Goal: Information Seeking & Learning: Check status

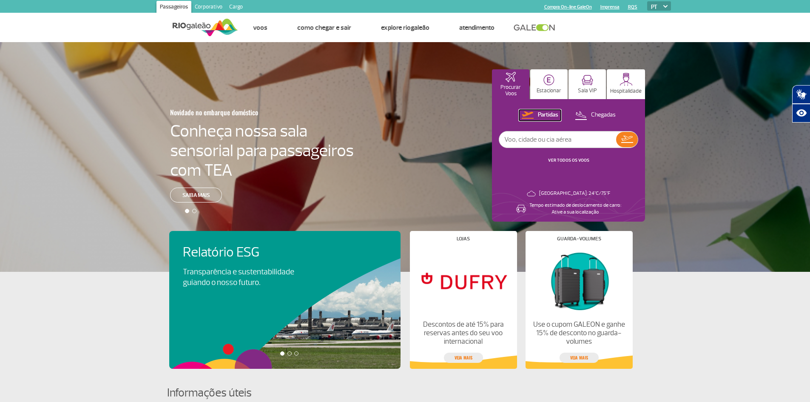
click at [549, 113] on p "Partidas" at bounding box center [548, 115] width 20 height 8
click at [575, 162] on link "VER TODOS OS VOOS" at bounding box center [568, 160] width 41 height 6
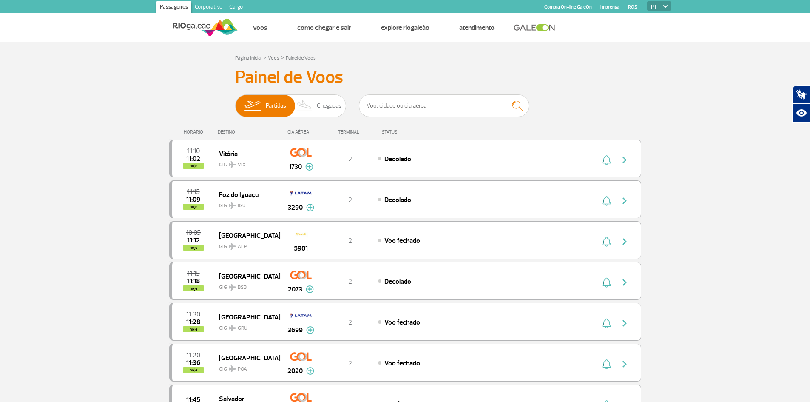
click at [290, 130] on div "CIA AÉREA" at bounding box center [301, 132] width 43 height 6
click at [292, 134] on div "CIA AÉREA" at bounding box center [301, 132] width 43 height 6
click at [297, 133] on div "CIA AÉREA" at bounding box center [301, 132] width 43 height 6
click at [310, 130] on div "CIA AÉREA" at bounding box center [301, 132] width 43 height 6
click at [426, 110] on input "text" at bounding box center [444, 105] width 170 height 23
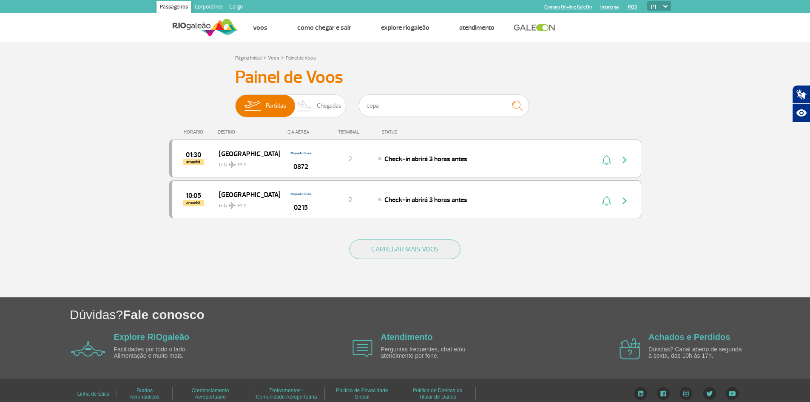
click at [192, 129] on div "HORÁRIO" at bounding box center [195, 132] width 46 height 6
click at [277, 102] on span "Partidas" at bounding box center [276, 106] width 20 height 22
click at [235, 102] on input "Partidas Chegadas" at bounding box center [235, 102] width 0 height 0
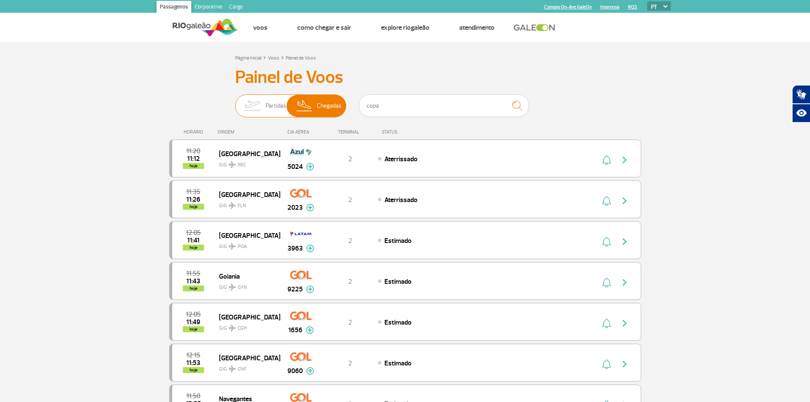
click at [268, 102] on span "Partidas" at bounding box center [276, 106] width 20 height 22
click at [235, 102] on input "Partidas Chegadas" at bounding box center [235, 102] width 0 height 0
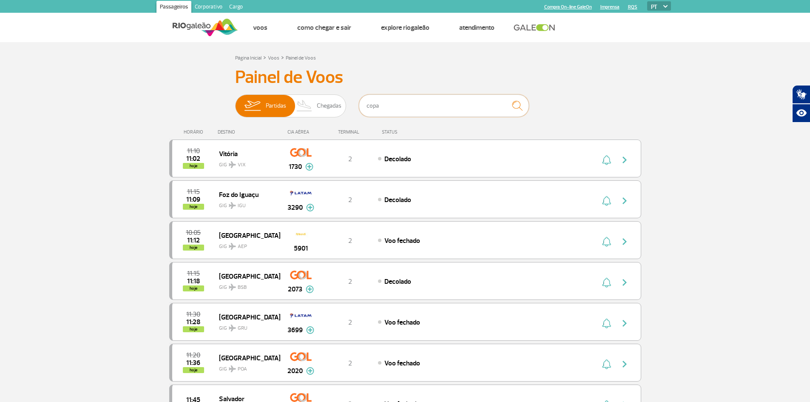
click at [409, 109] on input "copa" at bounding box center [444, 105] width 170 height 23
drag, startPoint x: 409, startPoint y: 109, endPoint x: 374, endPoint y: 108, distance: 35.3
click at [374, 108] on input "copa" at bounding box center [444, 105] width 170 height 23
type input "latam"
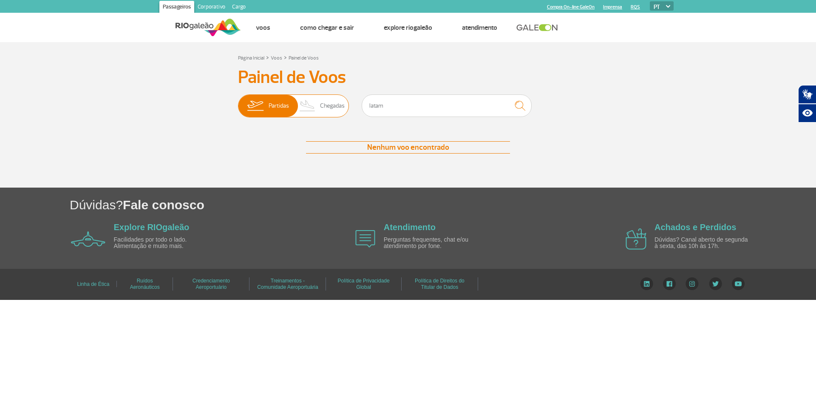
click at [273, 108] on span "Partidas" at bounding box center [279, 106] width 20 height 22
click at [238, 102] on input "Partidas Chegadas" at bounding box center [238, 102] width 0 height 0
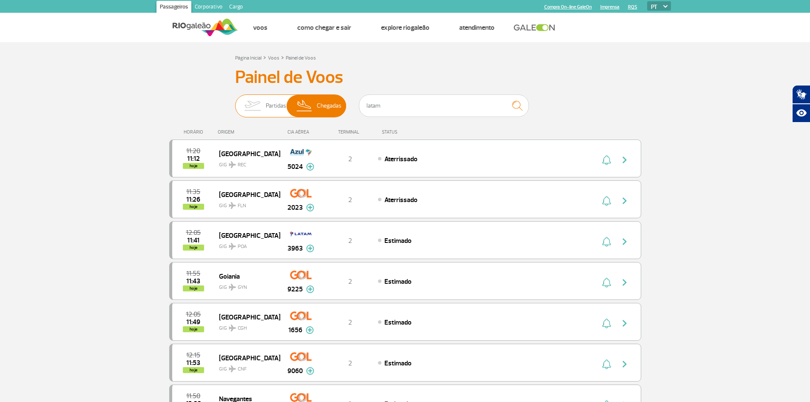
click at [263, 96] on img at bounding box center [252, 106] width 27 height 22
click at [235, 102] on input "Partidas Chegadas" at bounding box center [235, 102] width 0 height 0
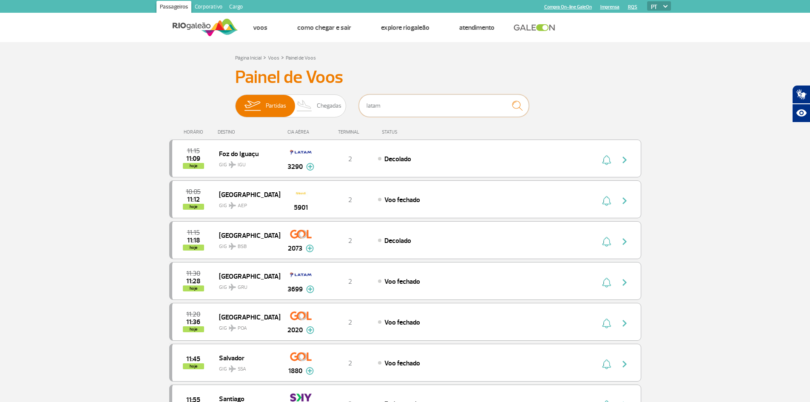
click at [405, 112] on input "latam" at bounding box center [444, 105] width 170 height 23
click at [519, 106] on img "submit" at bounding box center [517, 105] width 18 height 17
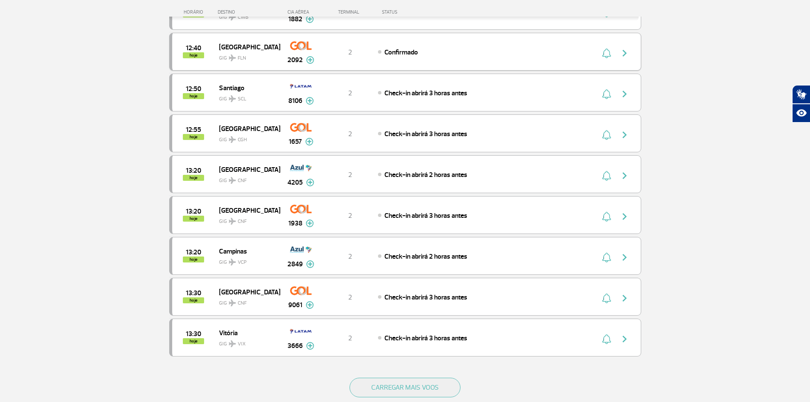
scroll to position [750, 0]
